Goal: Book appointment/travel/reservation

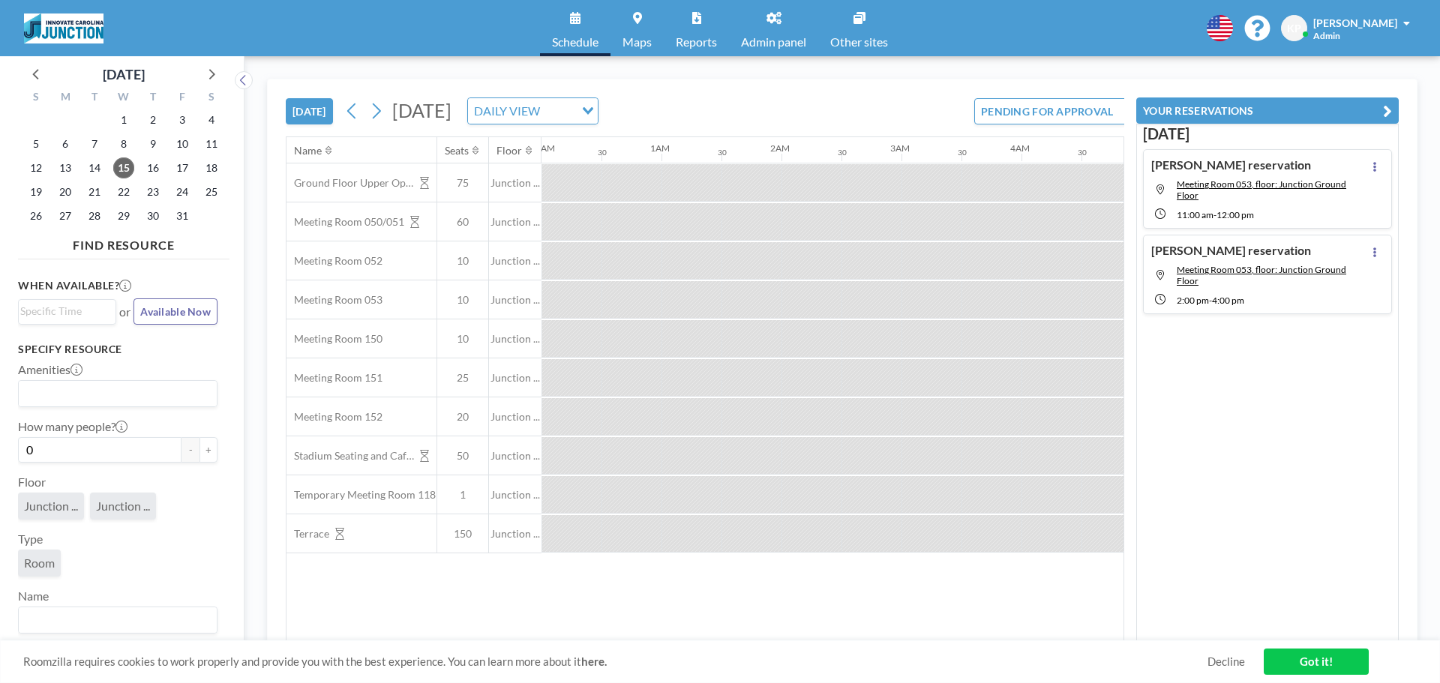
scroll to position [0, 761]
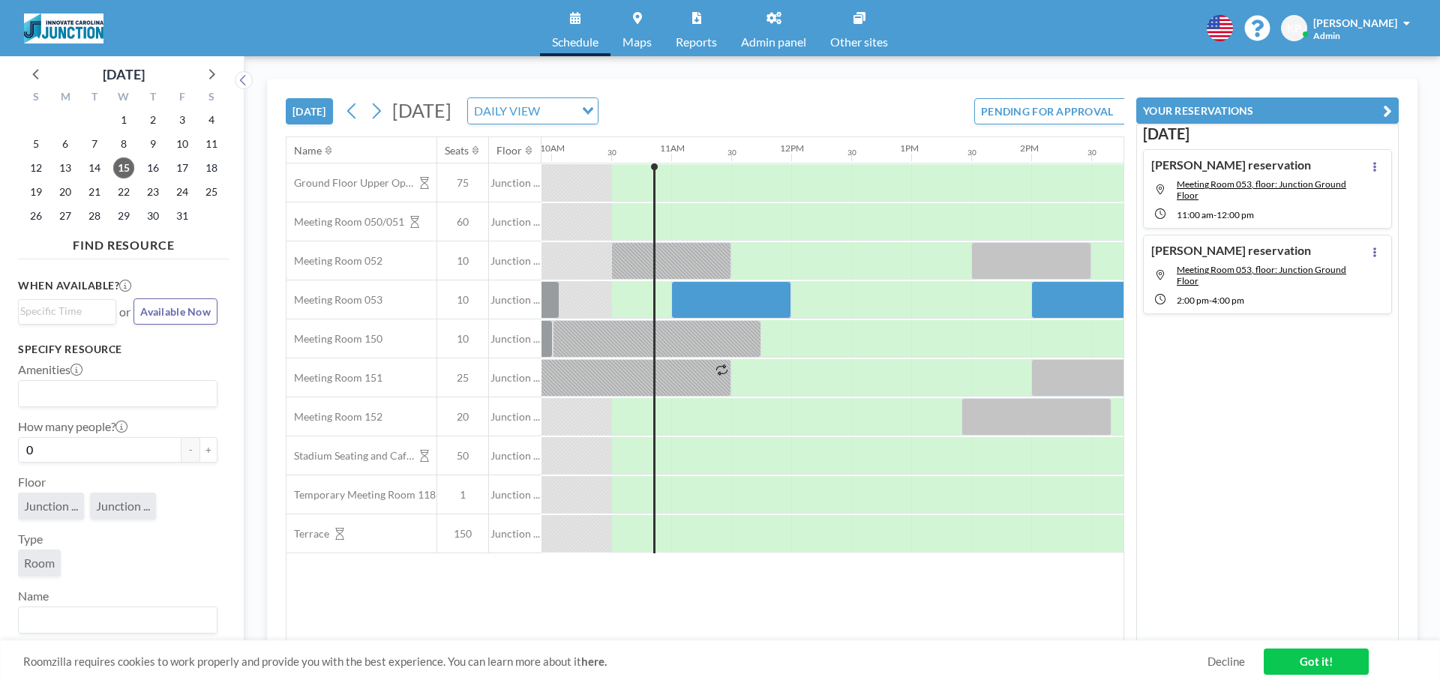
scroll to position [0, 1200]
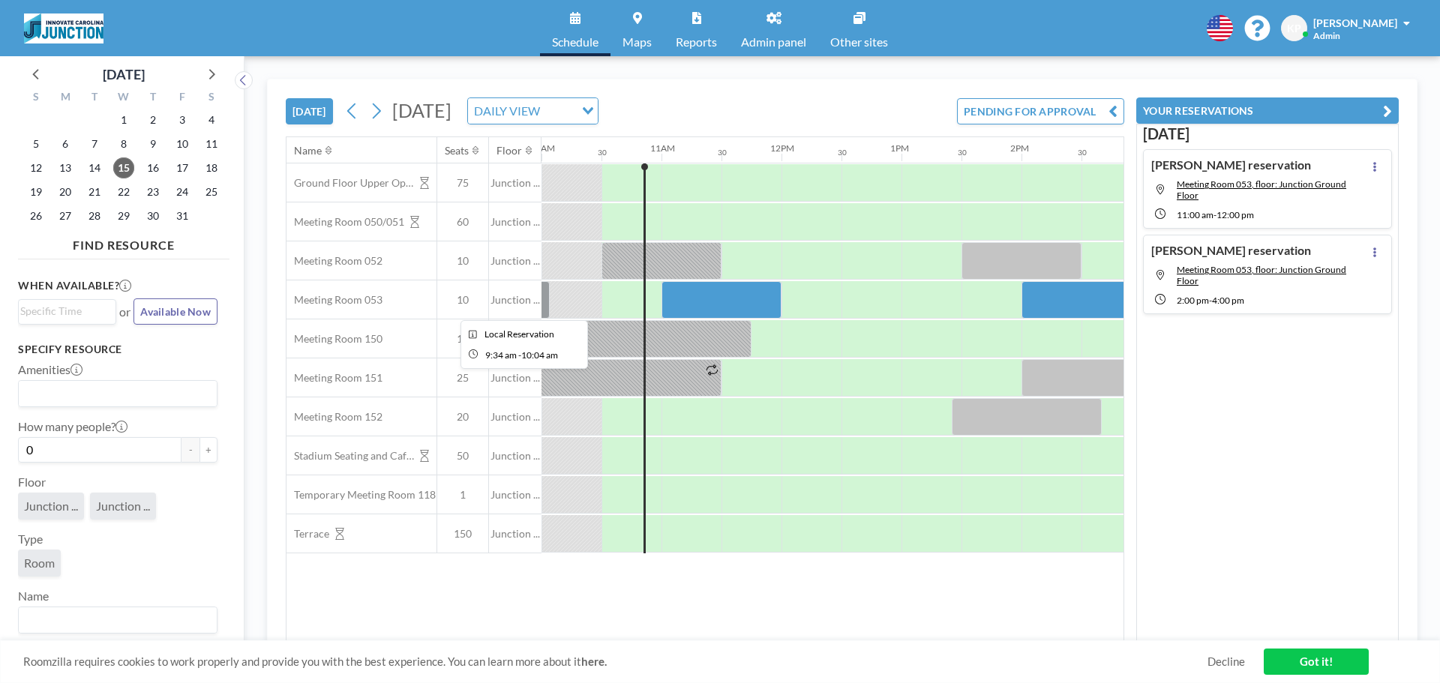
click at [547, 310] on div at bounding box center [519, 299] width 58 height 37
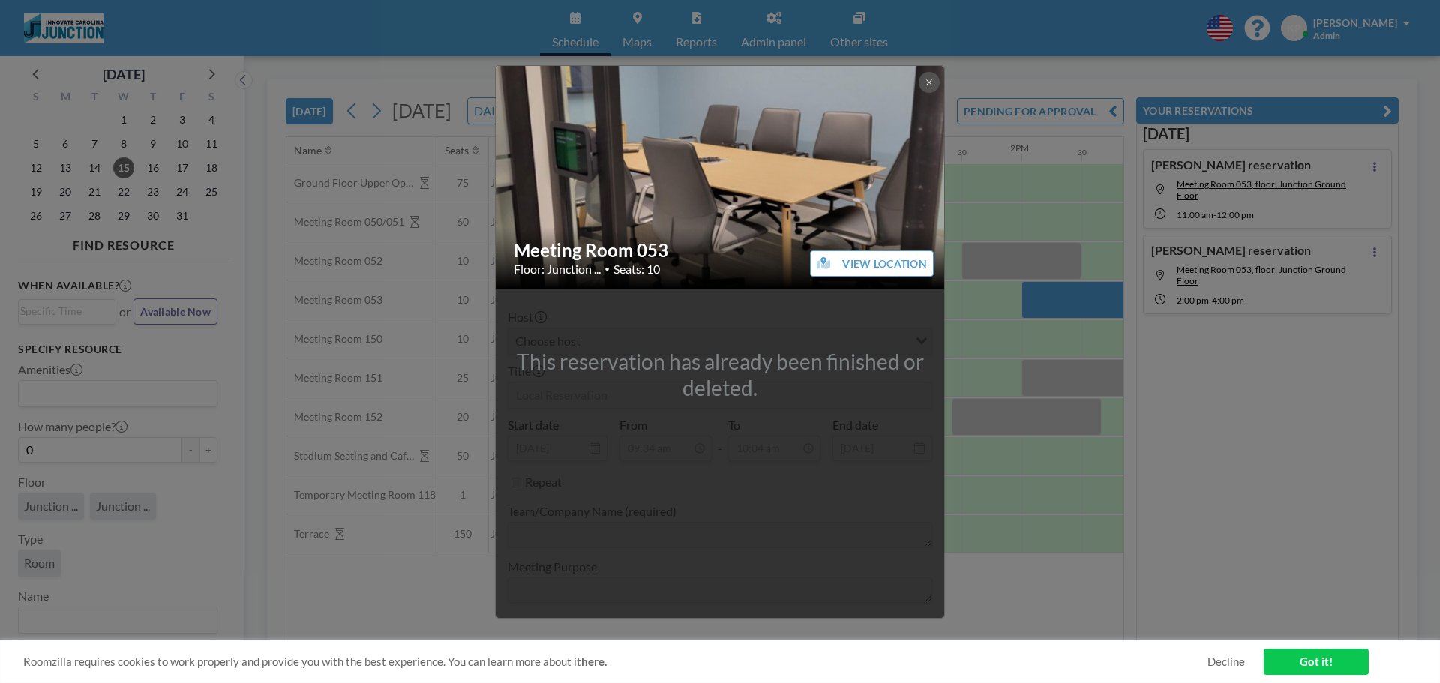
click at [440, 322] on div "Meeting Room 053 Floor: Junction ... • Seats: 10 VIEW LOCATION This reservation…" at bounding box center [720, 341] width 1440 height 683
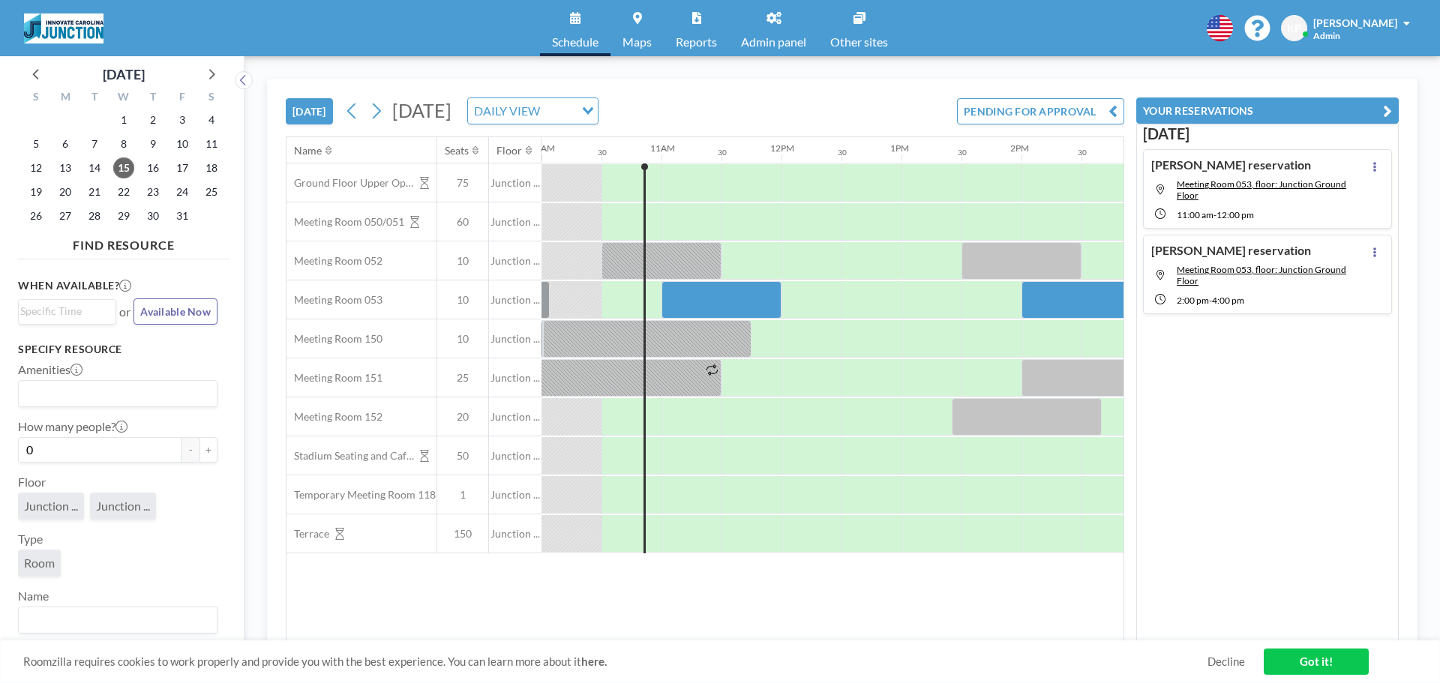
click at [793, 596] on div "Name Seats Floor 12AM 30 1AM 30 2AM 30 3AM 30 4AM 30 5AM 30 6AM 30 7AM 30 8AM 3…" at bounding box center [704, 389] width 837 height 504
